Goal: Information Seeking & Learning: Learn about a topic

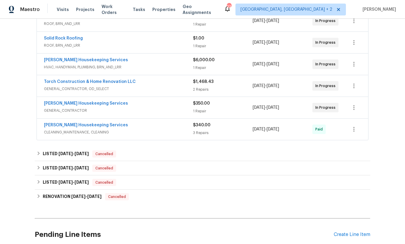
scroll to position [126, 0]
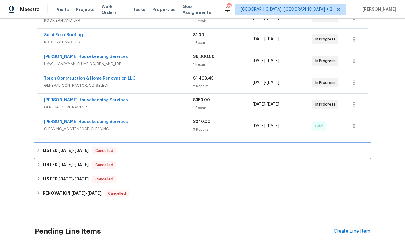
click at [52, 153] on h6 "LISTED [DATE] - [DATE]" at bounding box center [66, 150] width 46 height 7
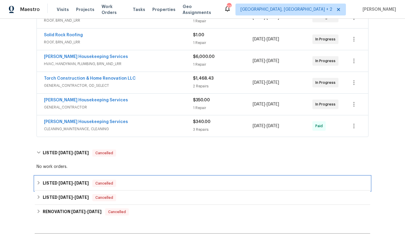
click at [53, 185] on h6 "LISTED [DATE] - [DATE]" at bounding box center [66, 183] width 46 height 7
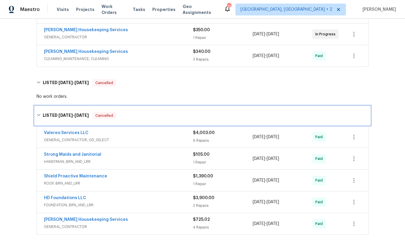
scroll to position [221, 0]
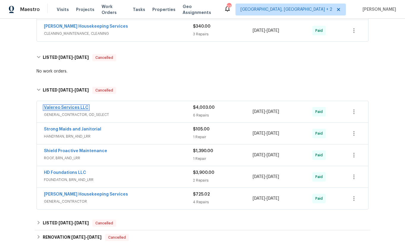
click at [64, 108] on link "Valereo Services LLC" at bounding box center [66, 107] width 45 height 4
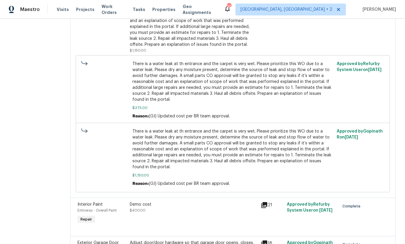
scroll to position [210, 0]
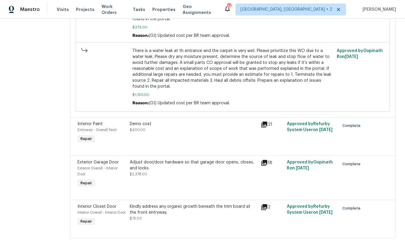
click at [254, 157] on div "18" at bounding box center [272, 173] width 26 height 33
click at [254, 159] on icon at bounding box center [264, 162] width 7 height 7
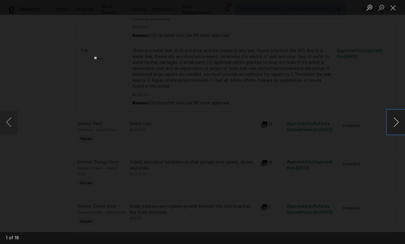
click at [254, 121] on button "Next image" at bounding box center [396, 122] width 18 height 24
click at [254, 123] on button "Next image" at bounding box center [396, 122] width 18 height 24
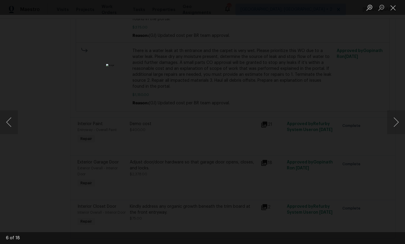
click at [254, 147] on div "Lightbox" at bounding box center [202, 122] width 405 height 244
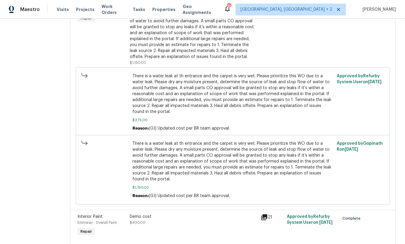
scroll to position [4, 0]
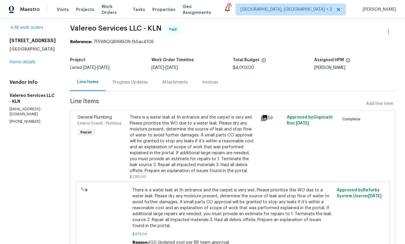
click at [119, 86] on div "Progress Updates" at bounding box center [130, 82] width 49 height 18
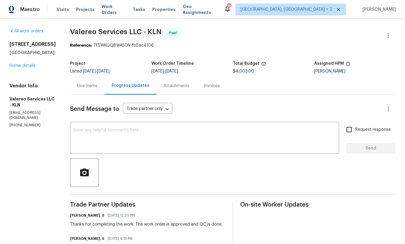
click at [78, 88] on div "Line Items" at bounding box center [87, 86] width 20 height 6
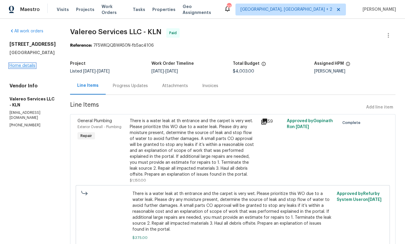
click at [34, 68] on link "Home details" at bounding box center [23, 66] width 26 height 4
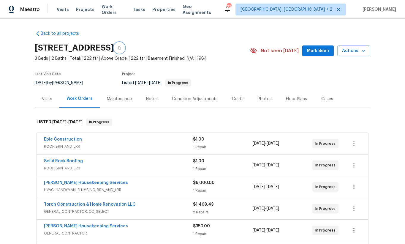
click at [121, 48] on icon "button" at bounding box center [120, 48] width 4 height 4
